Goal: Book appointment/travel/reservation

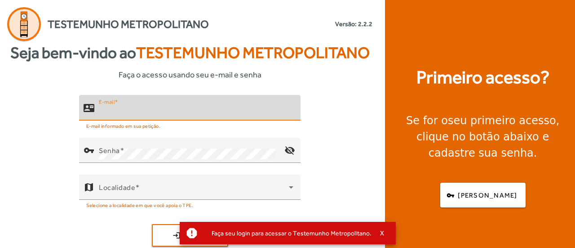
click at [166, 107] on input "E-mail" at bounding box center [196, 111] width 195 height 11
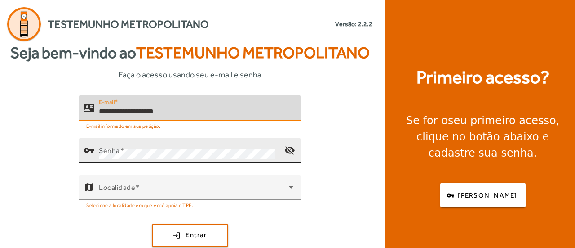
type input "**********"
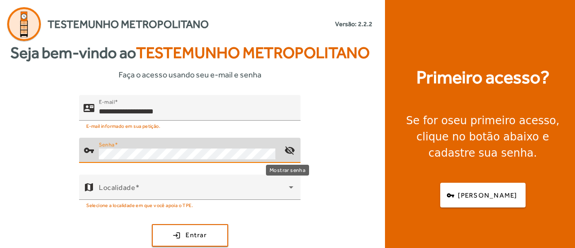
click at [287, 149] on mat-icon "visibility_off" at bounding box center [290, 150] width 22 height 22
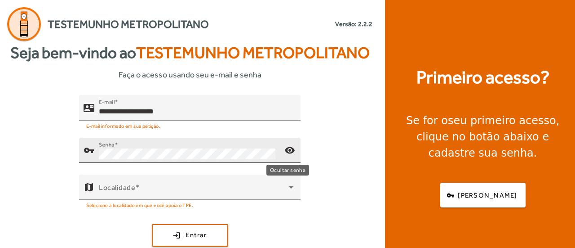
click at [287, 149] on mat-icon "visibility" at bounding box center [290, 150] width 22 height 22
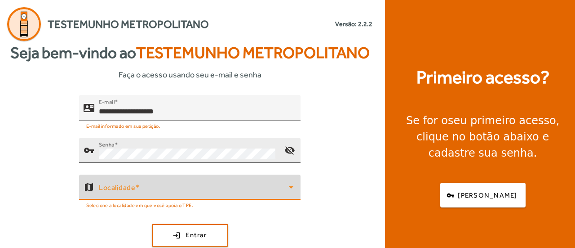
click at [179, 188] on span at bounding box center [194, 190] width 190 height 11
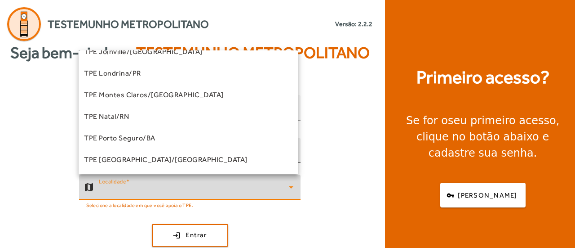
scroll to position [180, 0]
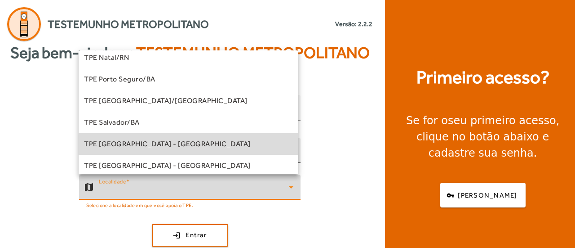
click at [199, 149] on mat-option "TPE [GEOGRAPHIC_DATA] - [GEOGRAPHIC_DATA]" at bounding box center [189, 144] width 220 height 22
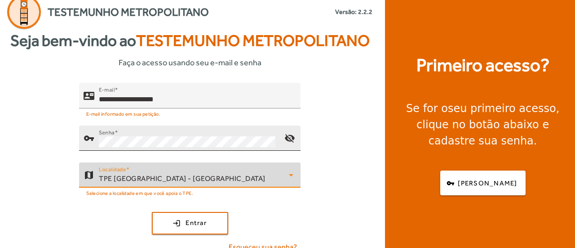
scroll to position [23, 0]
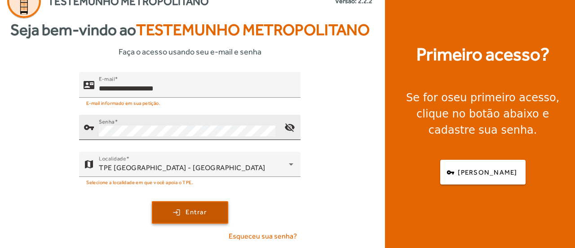
click at [183, 215] on span "submit" at bounding box center [190, 212] width 75 height 22
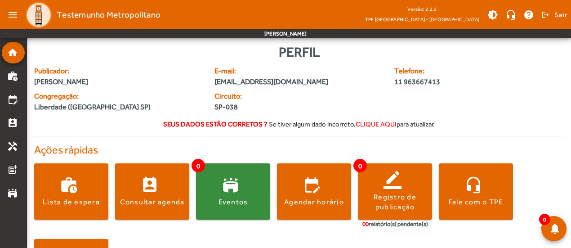
scroll to position [45, 0]
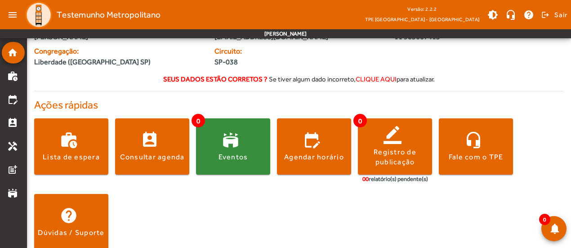
click at [383, 79] on span "clique aqui" at bounding box center [376, 79] width 41 height 8
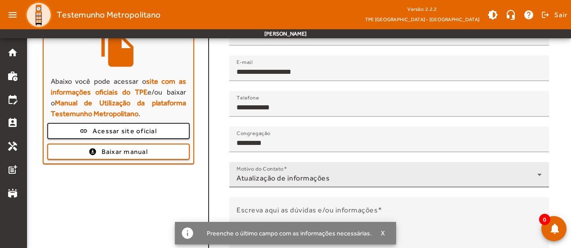
scroll to position [171, 0]
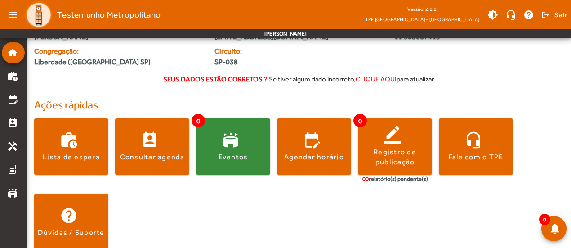
scroll to position [58, 0]
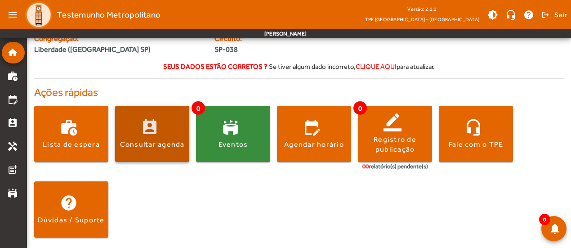
click at [161, 130] on span at bounding box center [152, 134] width 74 height 22
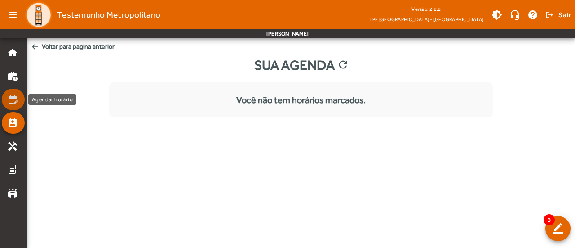
click at [11, 94] on mat-icon "edit_calendar" at bounding box center [12, 99] width 11 height 11
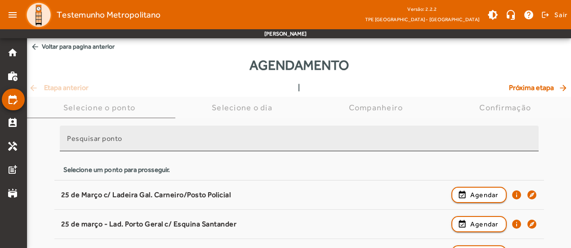
click at [116, 142] on mat-label "Pesquisar ponto" at bounding box center [94, 138] width 55 height 9
click at [116, 142] on input "Pesquisar ponto" at bounding box center [299, 142] width 464 height 11
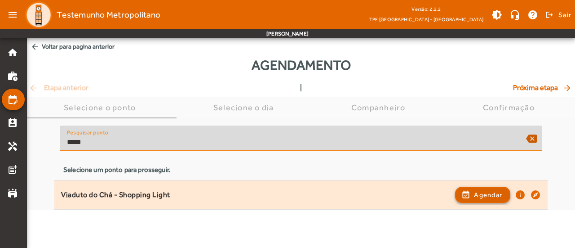
type input "*****"
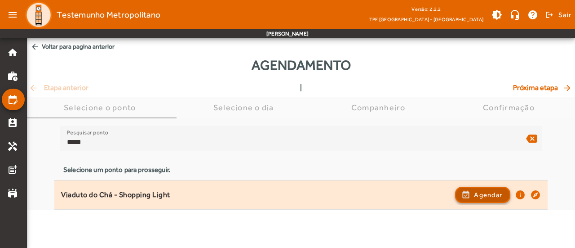
click at [499, 196] on span "Agendar" at bounding box center [488, 194] width 28 height 11
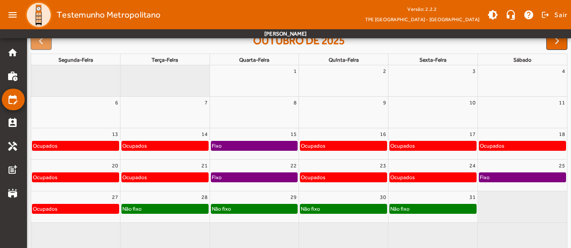
scroll to position [150, 0]
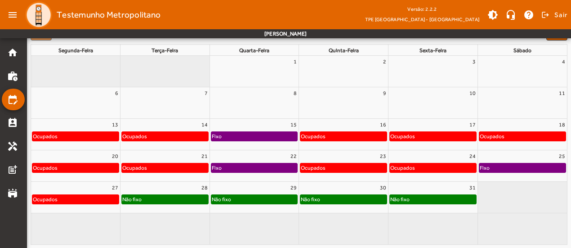
click at [252, 136] on div "Fixo" at bounding box center [254, 136] width 86 height 9
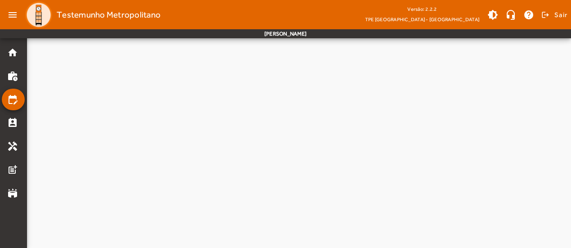
scroll to position [0, 0]
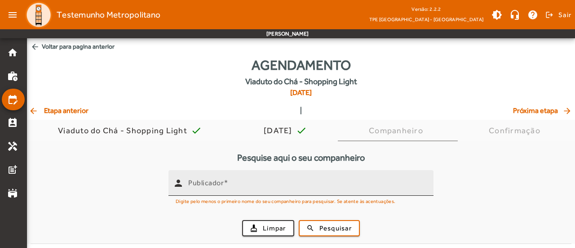
click at [270, 183] on input "Publicador" at bounding box center [307, 186] width 238 height 11
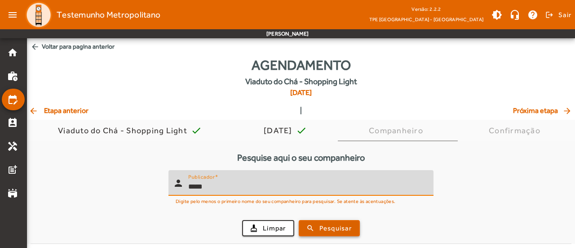
type input "*****"
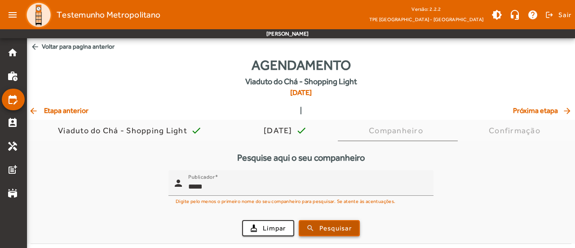
click at [318, 227] on span "submit" at bounding box center [329, 228] width 59 height 22
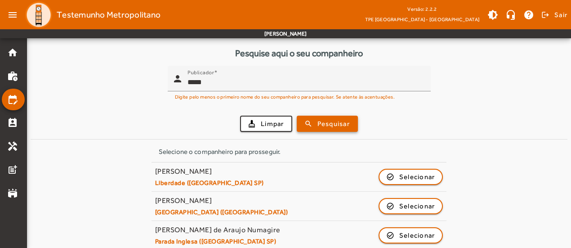
scroll to position [112, 0]
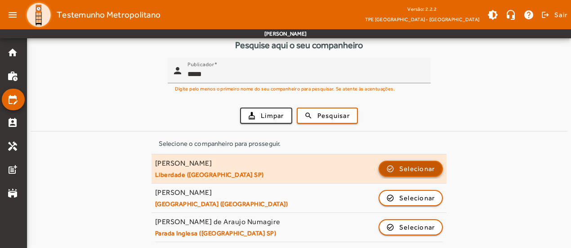
click at [423, 167] on span "Selecionar" at bounding box center [417, 168] width 36 height 11
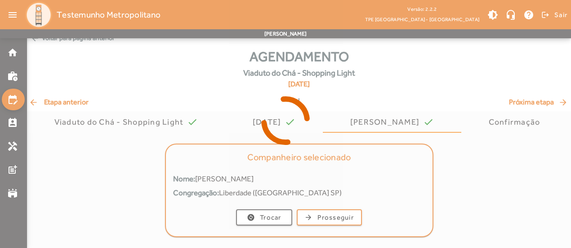
scroll to position [0, 0]
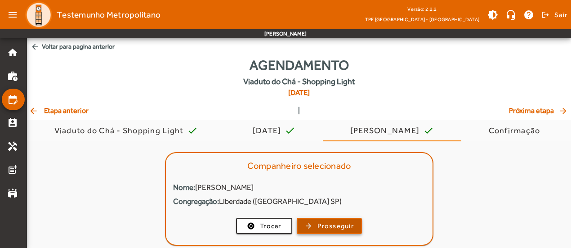
click at [334, 226] on span "Prosseguir" at bounding box center [335, 226] width 36 height 10
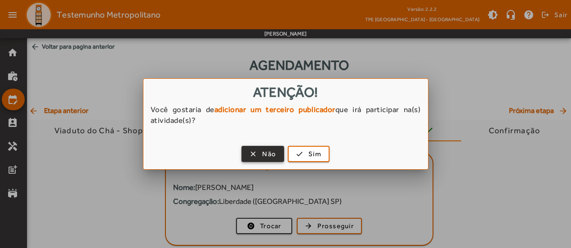
click at [255, 147] on span "button" at bounding box center [262, 154] width 41 height 22
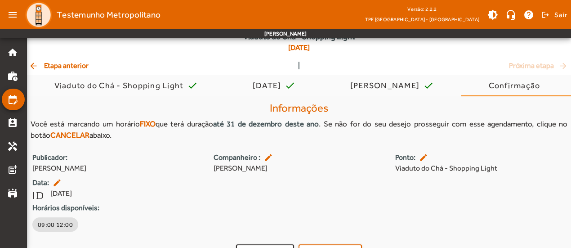
scroll to position [64, 0]
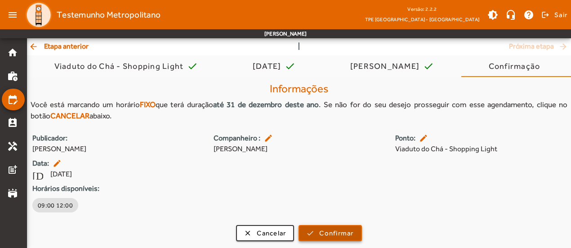
click at [322, 233] on span "Confirmar" at bounding box center [336, 233] width 34 height 10
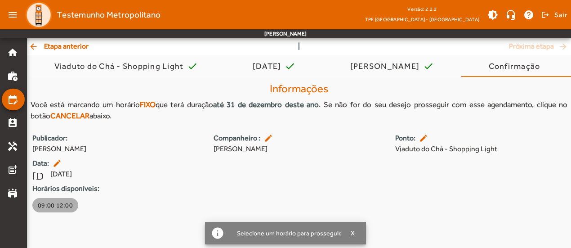
click at [63, 199] on button "09:00 12:00" at bounding box center [55, 205] width 46 height 14
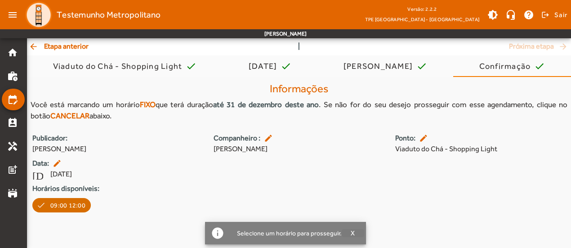
click at [352, 232] on span "X" at bounding box center [353, 233] width 4 height 8
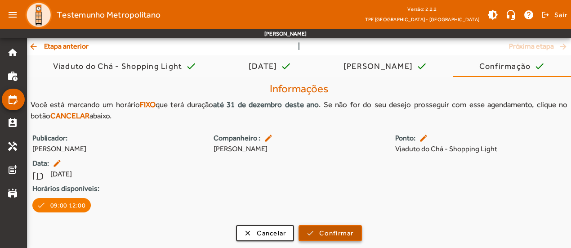
click at [334, 233] on span "Confirmar" at bounding box center [336, 233] width 34 height 10
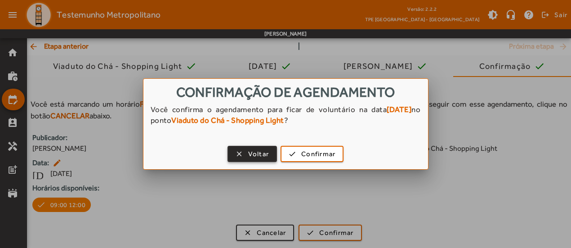
click at [252, 152] on span "Voltar" at bounding box center [258, 154] width 21 height 10
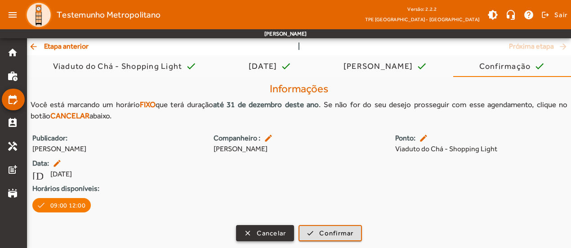
click at [279, 228] on span "Cancelar" at bounding box center [271, 233] width 29 height 10
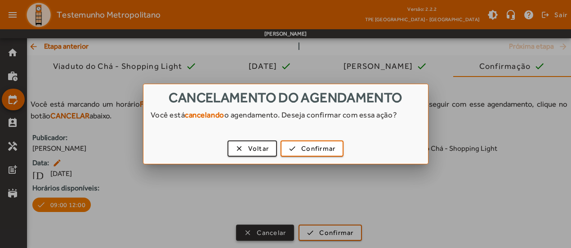
scroll to position [0, 0]
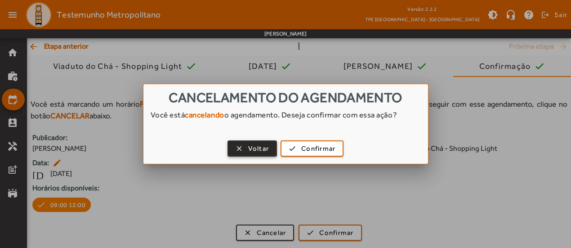
click at [261, 148] on span "Voltar" at bounding box center [258, 148] width 21 height 10
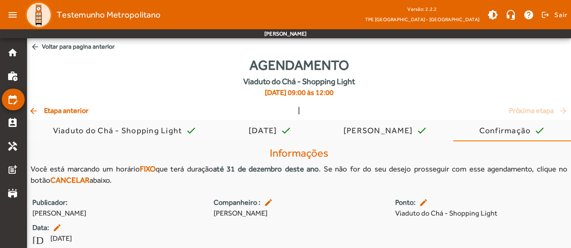
scroll to position [64, 0]
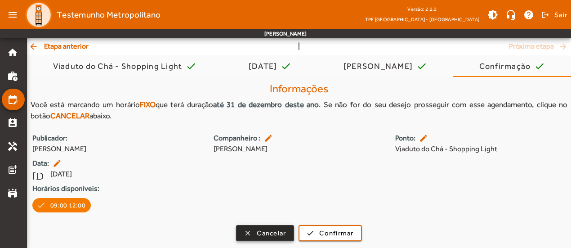
click at [269, 228] on span "Cancelar" at bounding box center [271, 233] width 29 height 10
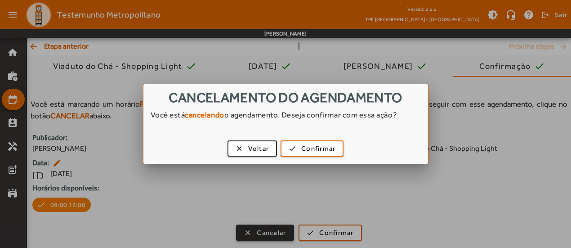
scroll to position [0, 0]
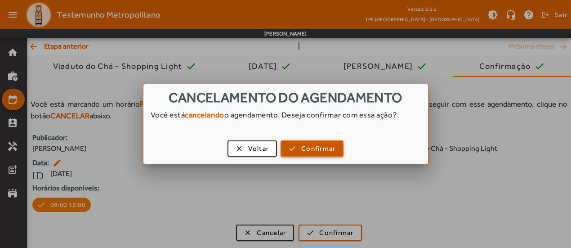
click at [317, 150] on span "Confirmar" at bounding box center [318, 148] width 34 height 10
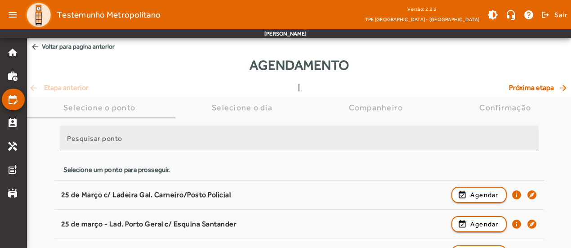
click at [155, 140] on input "Pesquisar ponto" at bounding box center [299, 142] width 464 height 11
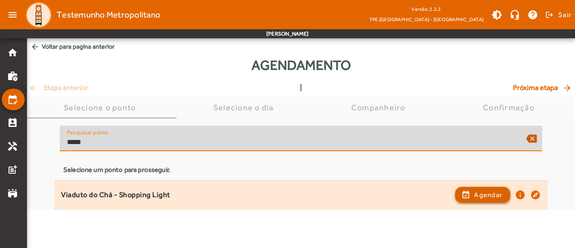
type input "*****"
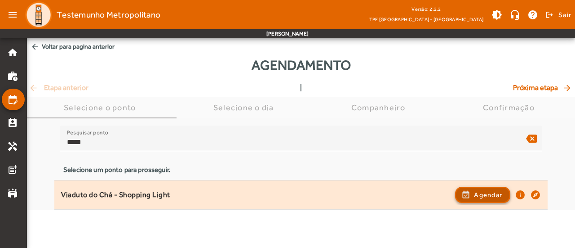
click at [477, 192] on span "Agendar" at bounding box center [488, 194] width 28 height 11
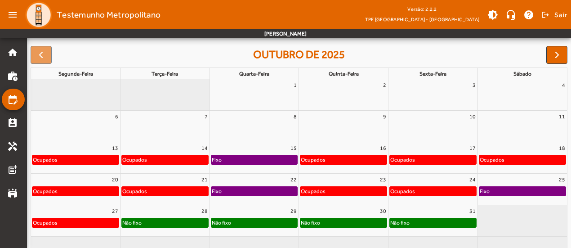
scroll to position [135, 0]
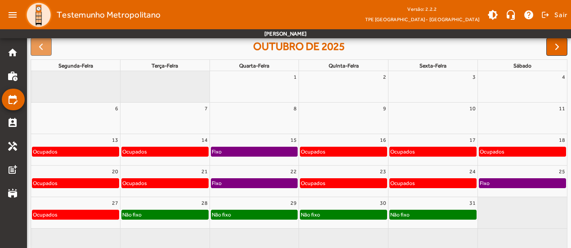
click at [319, 185] on div "Ocupados" at bounding box center [313, 182] width 26 height 9
click at [557, 45] on span "button" at bounding box center [557, 46] width 11 height 11
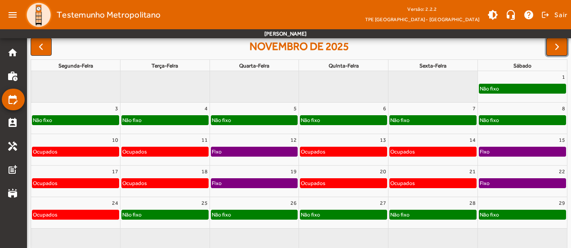
click at [557, 45] on span "button" at bounding box center [557, 46] width 11 height 11
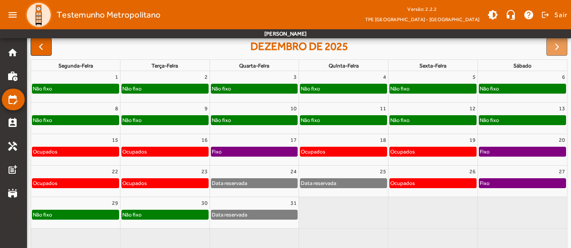
click at [554, 47] on div at bounding box center [556, 47] width 21 height 18
click at [45, 48] on span "button" at bounding box center [41, 46] width 11 height 11
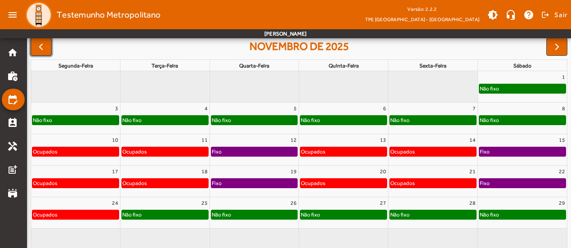
click at [45, 48] on span "button" at bounding box center [41, 46] width 11 height 11
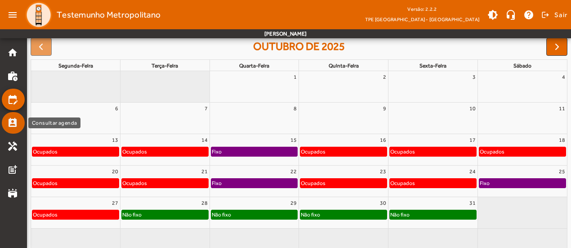
click at [16, 127] on mat-icon "perm_contact_calendar" at bounding box center [12, 122] width 11 height 11
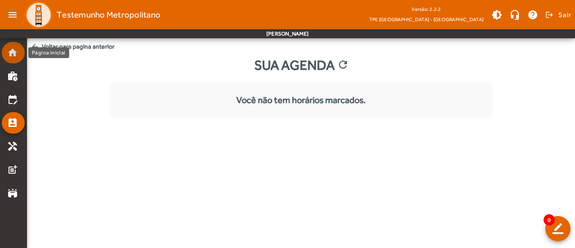
click at [11, 60] on mat-list-item "home" at bounding box center [13, 53] width 23 height 22
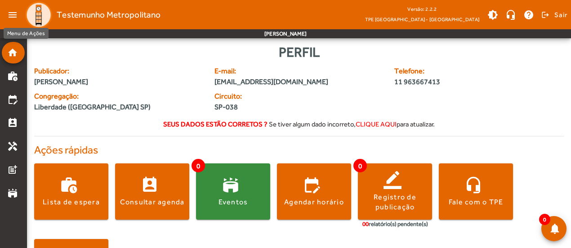
click at [13, 18] on mat-icon "menu" at bounding box center [13, 15] width 18 height 18
